Goal: Task Accomplishment & Management: Use online tool/utility

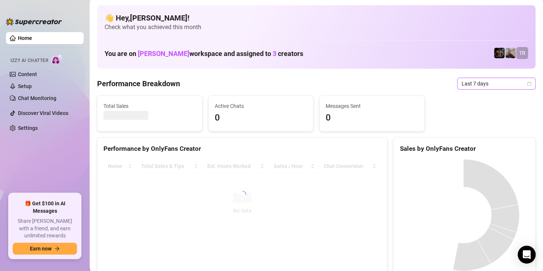
click at [477, 82] on span "Last 7 days" at bounding box center [495, 83] width 69 height 11
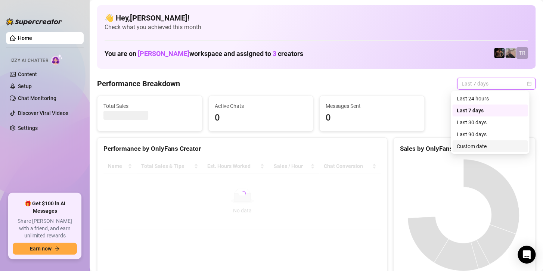
click at [468, 144] on div "Custom date" at bounding box center [489, 146] width 66 height 8
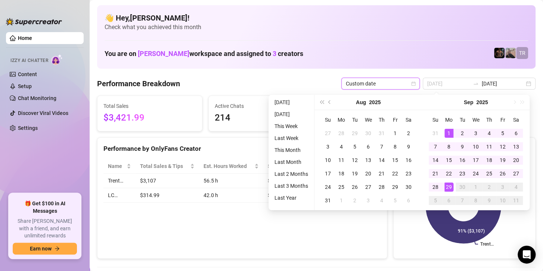
type input "[DATE]"
click at [447, 129] on div "1" at bounding box center [448, 133] width 9 height 9
type input "[DATE]"
click at [446, 186] on div "29" at bounding box center [448, 186] width 9 height 9
type input "[DATE]"
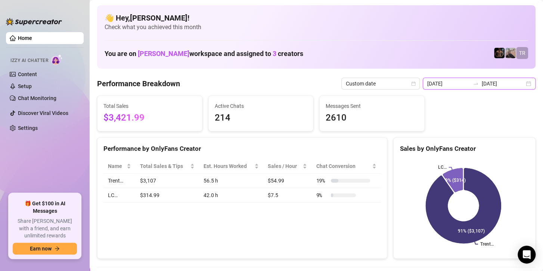
click at [496, 83] on input "[DATE]" at bounding box center [502, 83] width 43 height 8
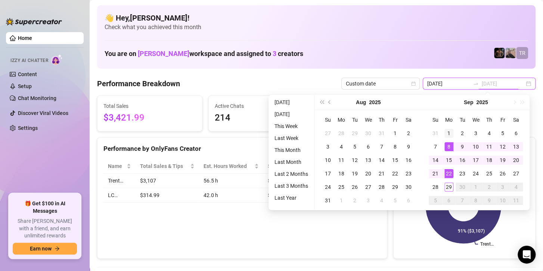
type input "[DATE]"
click at [450, 132] on div "1" at bounding box center [448, 133] width 9 height 9
type input "[DATE]"
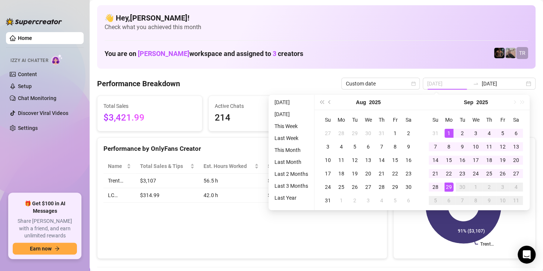
click at [447, 188] on div "29" at bounding box center [448, 186] width 9 height 9
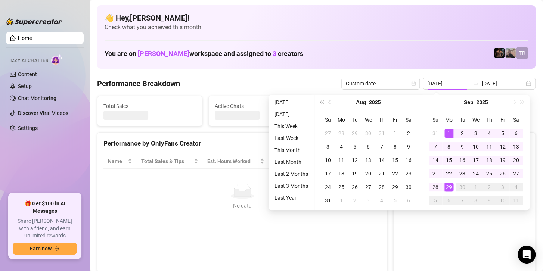
type input "[DATE]"
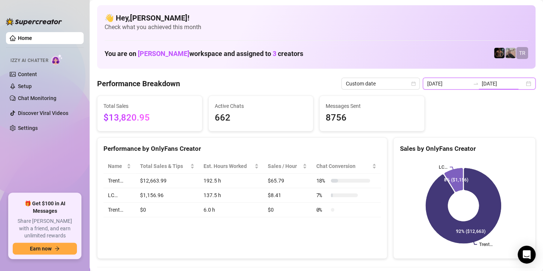
click at [500, 84] on input "[DATE]" at bounding box center [502, 83] width 43 height 8
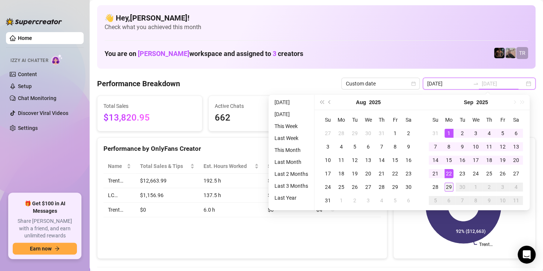
type input "[DATE]"
click at [446, 187] on div "29" at bounding box center [448, 186] width 9 height 9
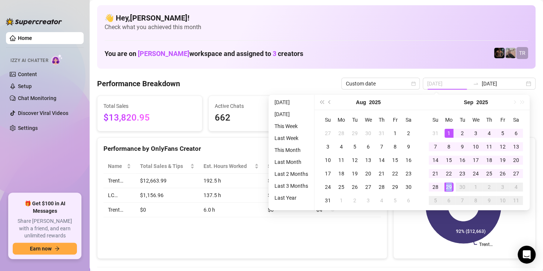
click at [446, 187] on div "29" at bounding box center [448, 186] width 9 height 9
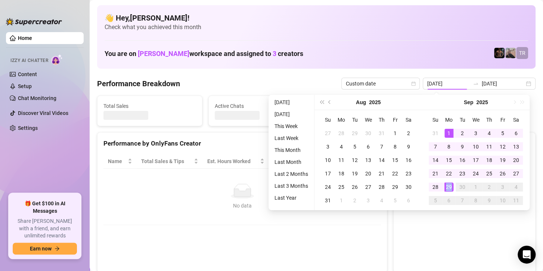
type input "[DATE]"
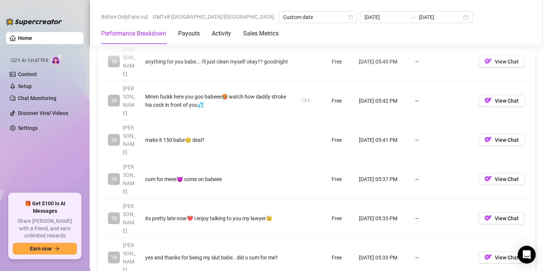
scroll to position [933, 0]
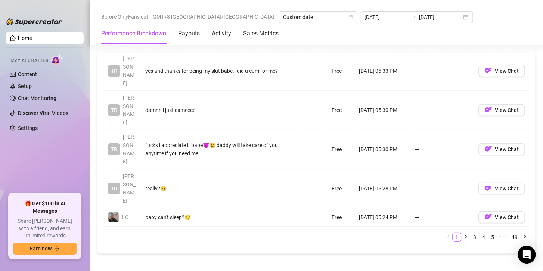
click at [0, 148] on aside "Home Izzy AI Chatter Content Setup Chat Monitoring Discover Viral Videos Settin…" at bounding box center [45, 135] width 90 height 271
